Goal: Information Seeking & Learning: Learn about a topic

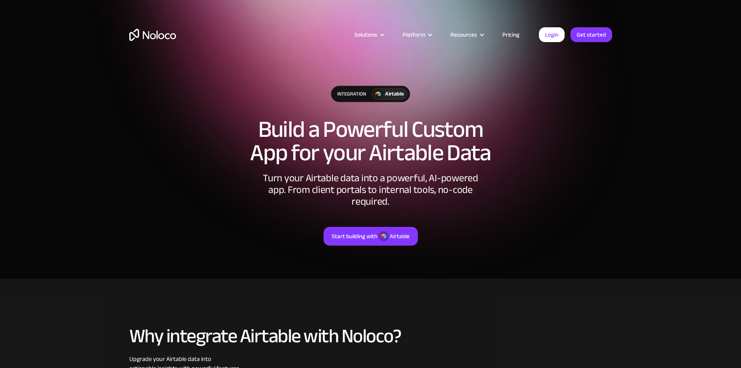
drag, startPoint x: 515, startPoint y: 82, endPoint x: 514, endPoint y: 37, distance: 45.2
click at [512, 79] on div "integration Airtable Build a Powerful Custom App for your Airtable Data Turn yo…" at bounding box center [370, 173] width 498 height 191
click at [509, 33] on link "Pricing" at bounding box center [511, 35] width 37 height 10
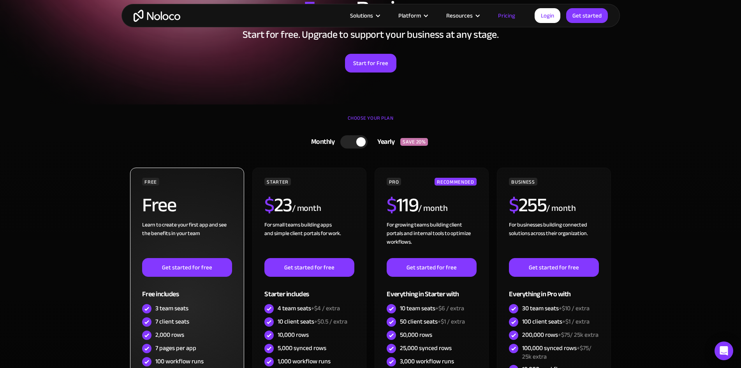
scroll to position [117, 0]
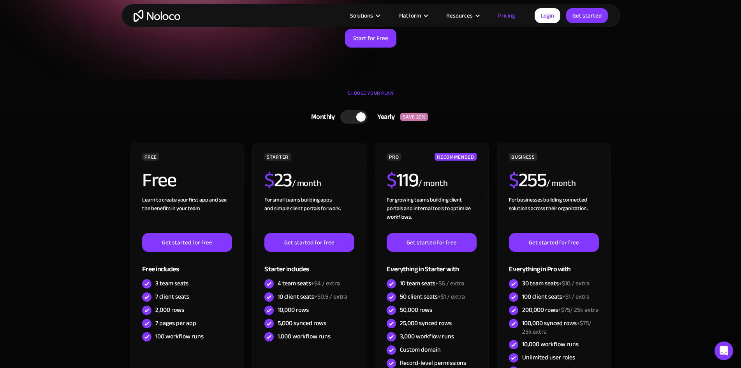
click at [349, 120] on div at bounding box center [353, 116] width 27 height 13
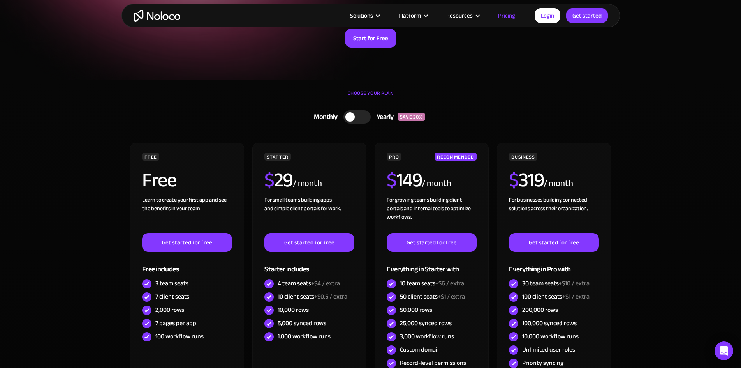
click at [359, 116] on div at bounding box center [356, 116] width 27 height 13
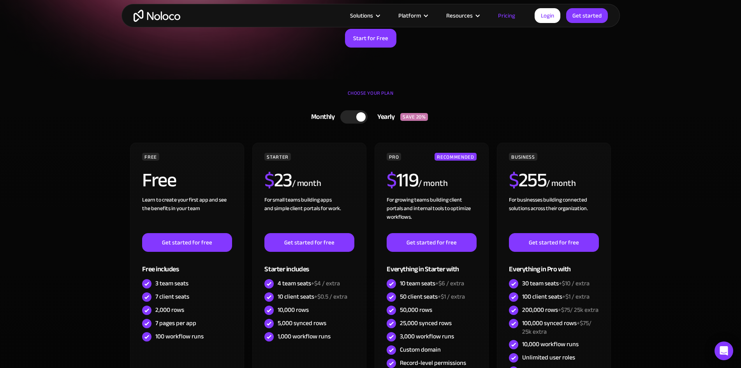
scroll to position [0, 0]
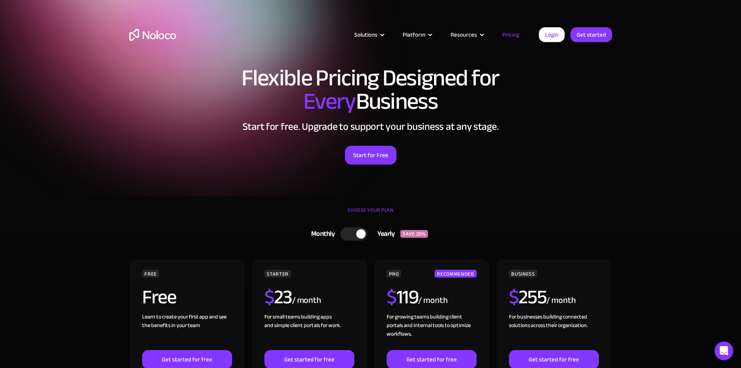
click at [155, 32] on img "home" at bounding box center [152, 35] width 47 height 12
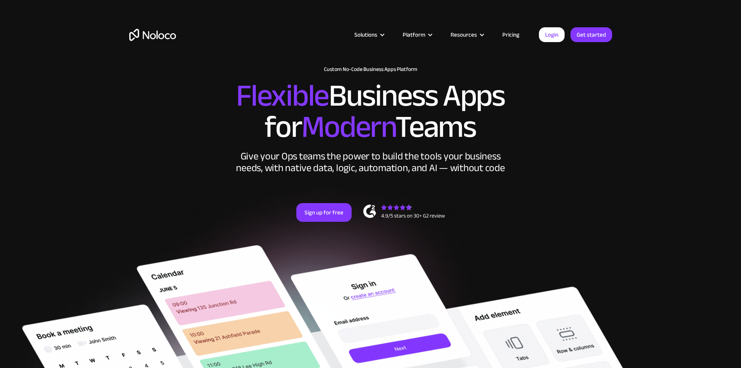
click at [507, 34] on link "Pricing" at bounding box center [511, 35] width 37 height 10
